Goal: Task Accomplishment & Management: Use online tool/utility

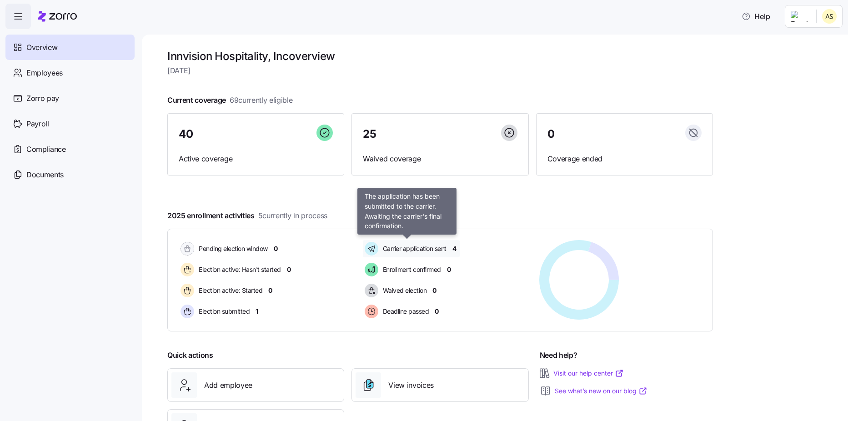
click at [438, 249] on span "Carrier application sent" at bounding box center [413, 248] width 66 height 9
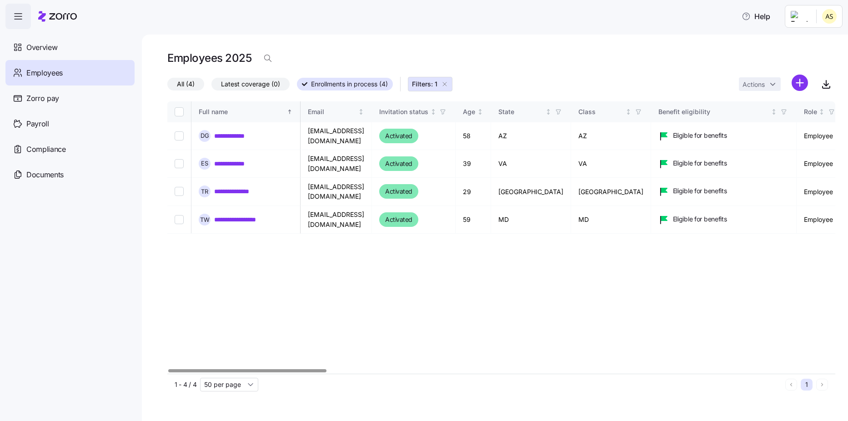
click at [168, 369] on div at bounding box center [247, 370] width 158 height 3
click at [47, 105] on div "Zorro pay" at bounding box center [69, 97] width 129 height 25
click at [46, 125] on span "Payroll" at bounding box center [37, 123] width 23 height 11
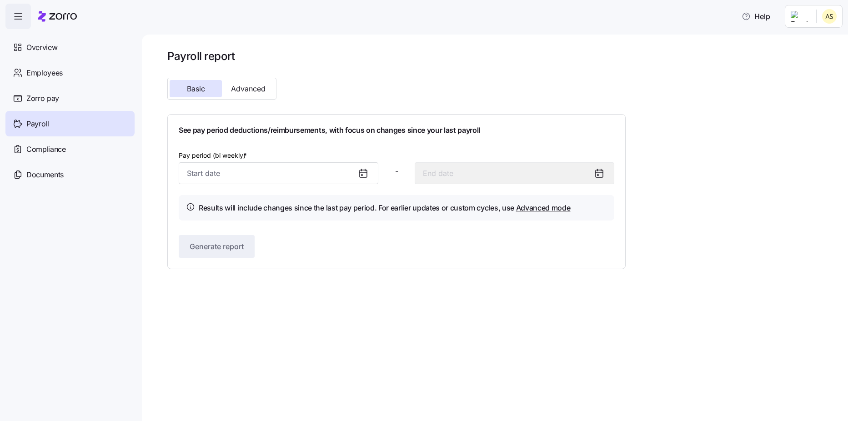
click at [368, 175] on icon at bounding box center [363, 173] width 11 height 11
click at [365, 175] on icon at bounding box center [363, 173] width 11 height 11
click at [209, 178] on input "Pay period (bi weekly) *" at bounding box center [279, 173] width 200 height 22
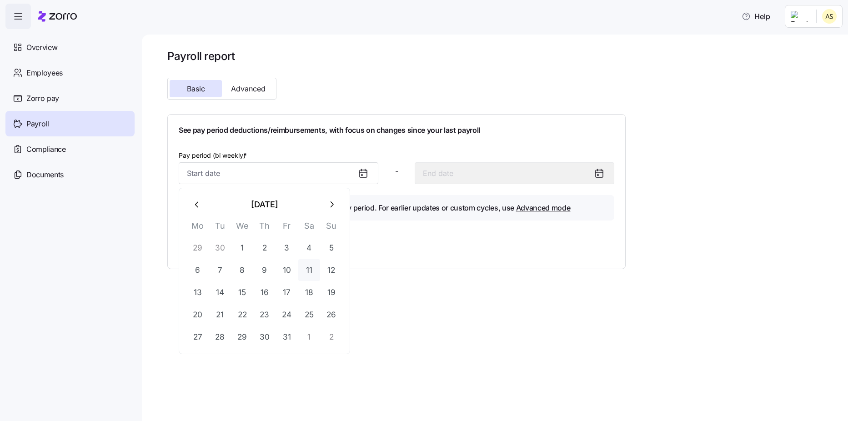
click at [308, 274] on button "11" at bounding box center [309, 270] width 22 height 22
type input "[DATE]"
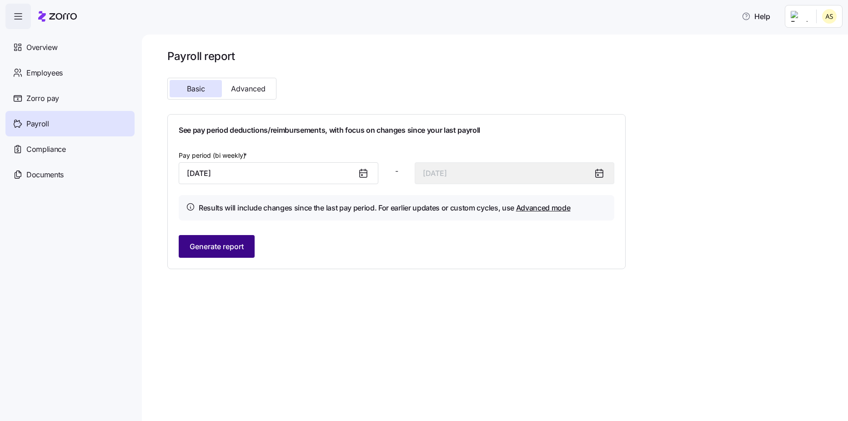
click at [237, 254] on button "Generate report" at bounding box center [217, 246] width 76 height 23
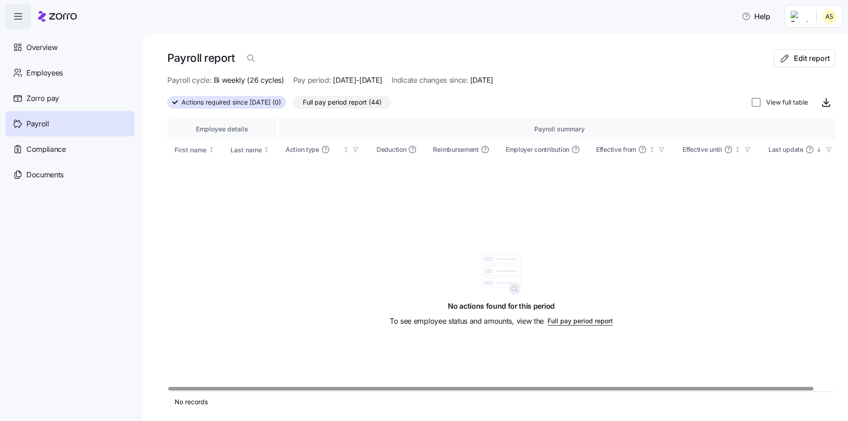
click at [276, 105] on span "Actions required since [DATE] (0)" at bounding box center [231, 102] width 100 height 12
click at [167, 105] on input "Actions required since [DATE] (0)" at bounding box center [167, 105] width 0 height 0
click at [52, 95] on span "Zorro pay" at bounding box center [42, 98] width 33 height 11
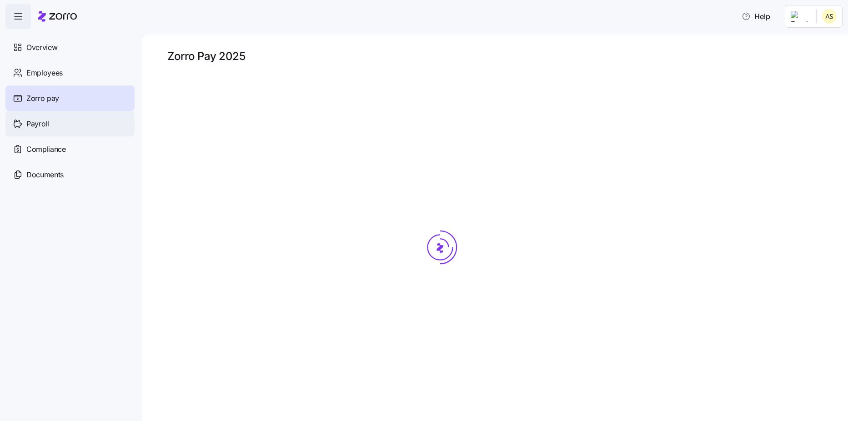
click at [50, 121] on div "Payroll" at bounding box center [69, 123] width 129 height 25
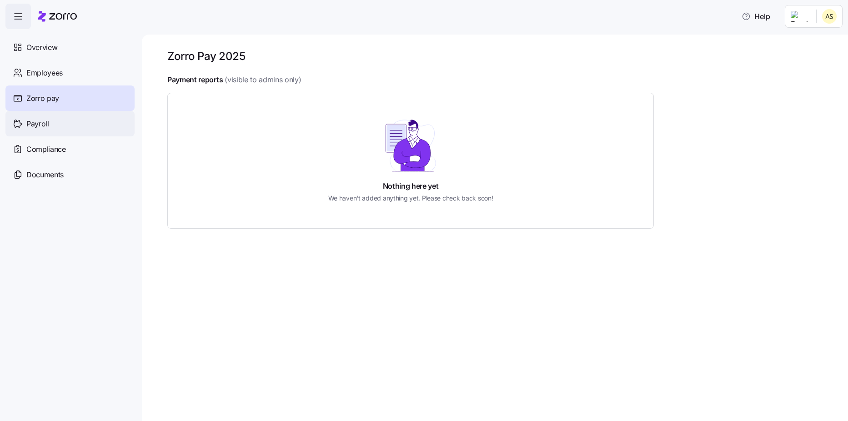
click at [52, 121] on div "Payroll" at bounding box center [69, 123] width 129 height 25
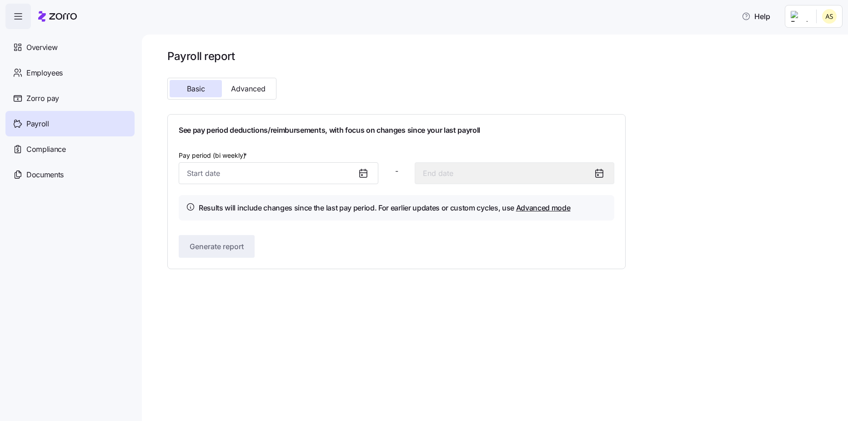
click at [361, 177] on icon at bounding box center [363, 173] width 7 height 7
click at [310, 173] on input "Pay period (bi weekly) *" at bounding box center [279, 173] width 200 height 22
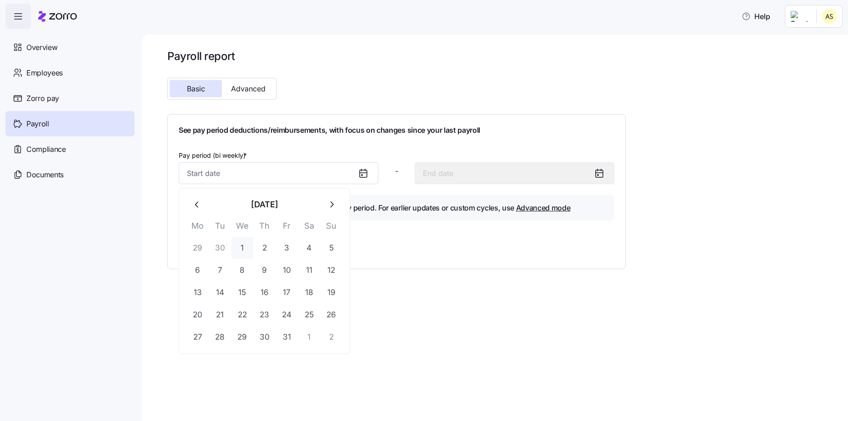
click at [244, 248] on button "1" at bounding box center [242, 248] width 22 height 22
type input "[DATE]"
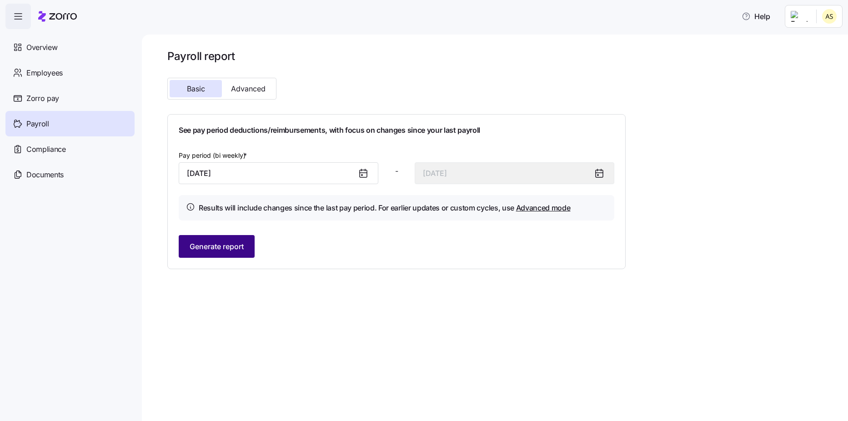
click at [237, 243] on span "Generate report" at bounding box center [217, 246] width 54 height 11
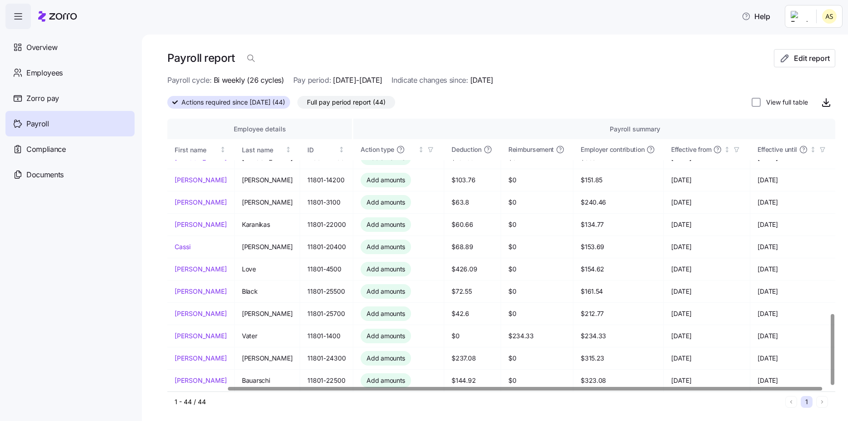
scroll to position [748, 66]
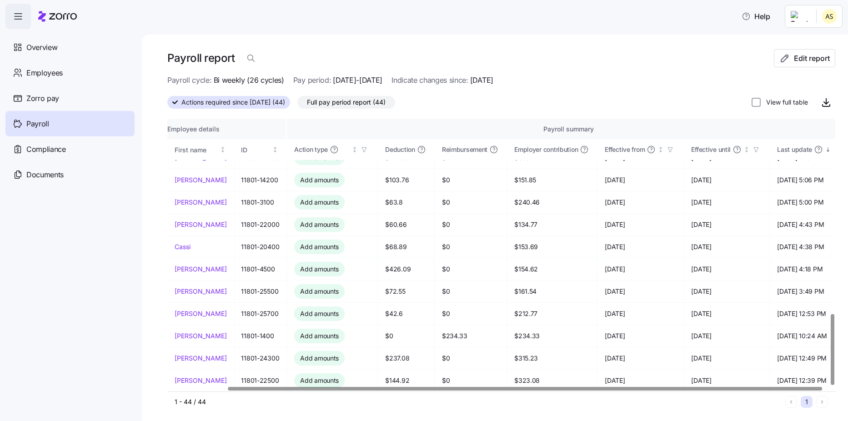
click at [239, 387] on div at bounding box center [525, 388] width 594 height 3
